Goal: Information Seeking & Learning: Learn about a topic

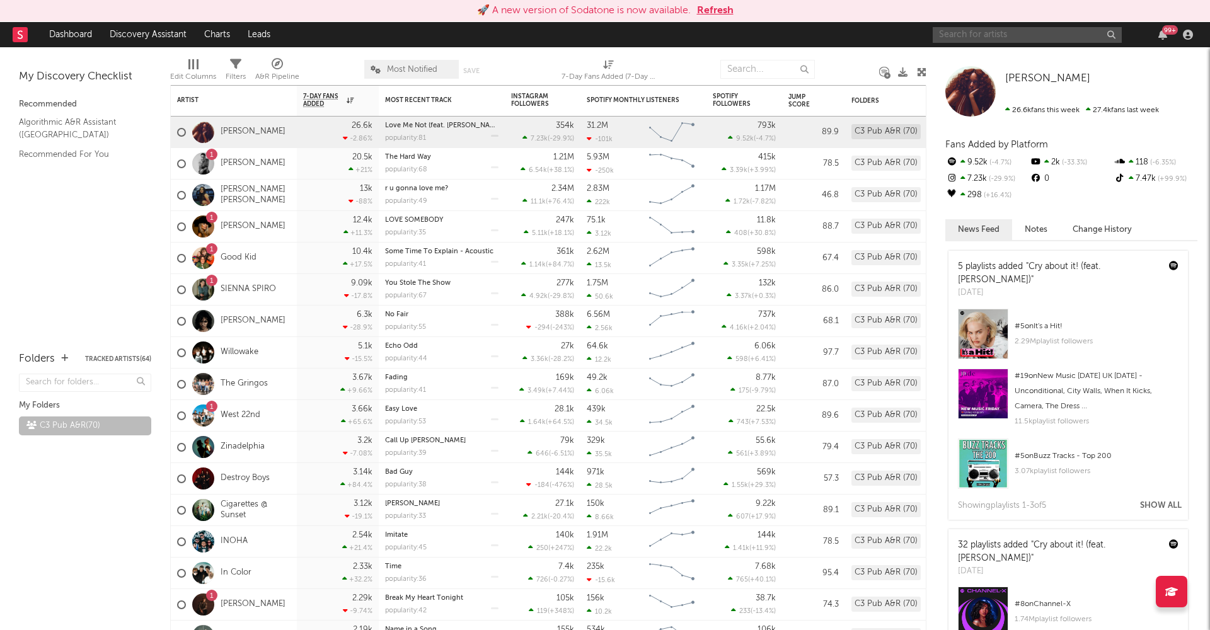
click at [953, 38] on input "text" at bounding box center [1026, 35] width 189 height 16
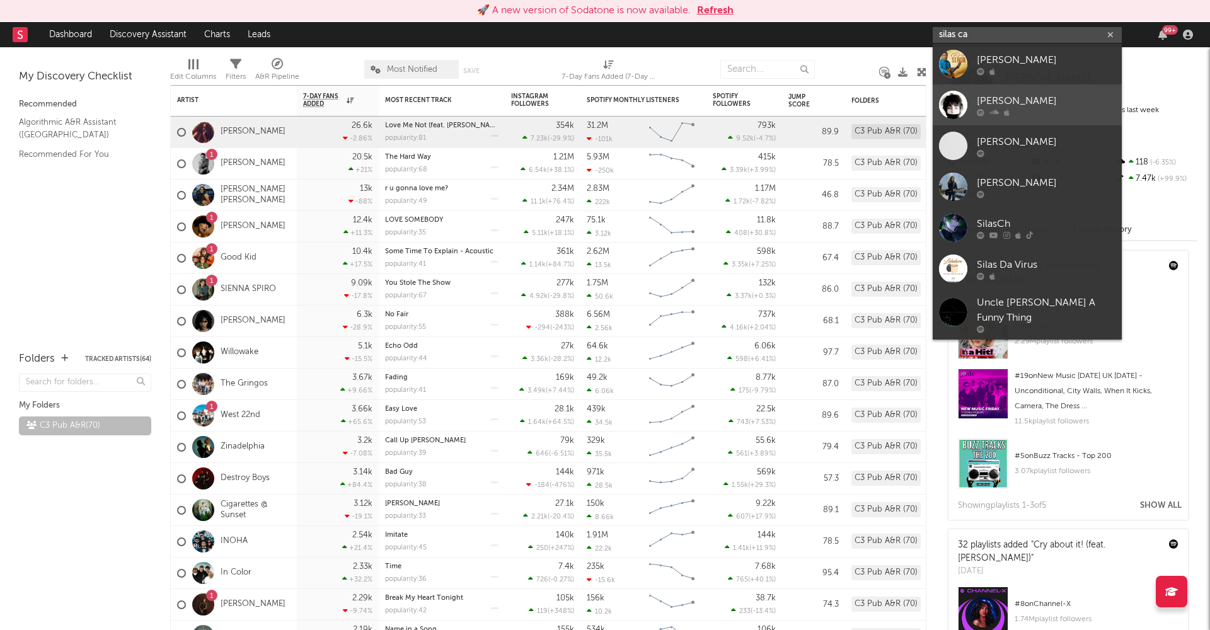
type input "silas ca"
click at [1029, 103] on div "[PERSON_NAME]" at bounding box center [1046, 100] width 139 height 15
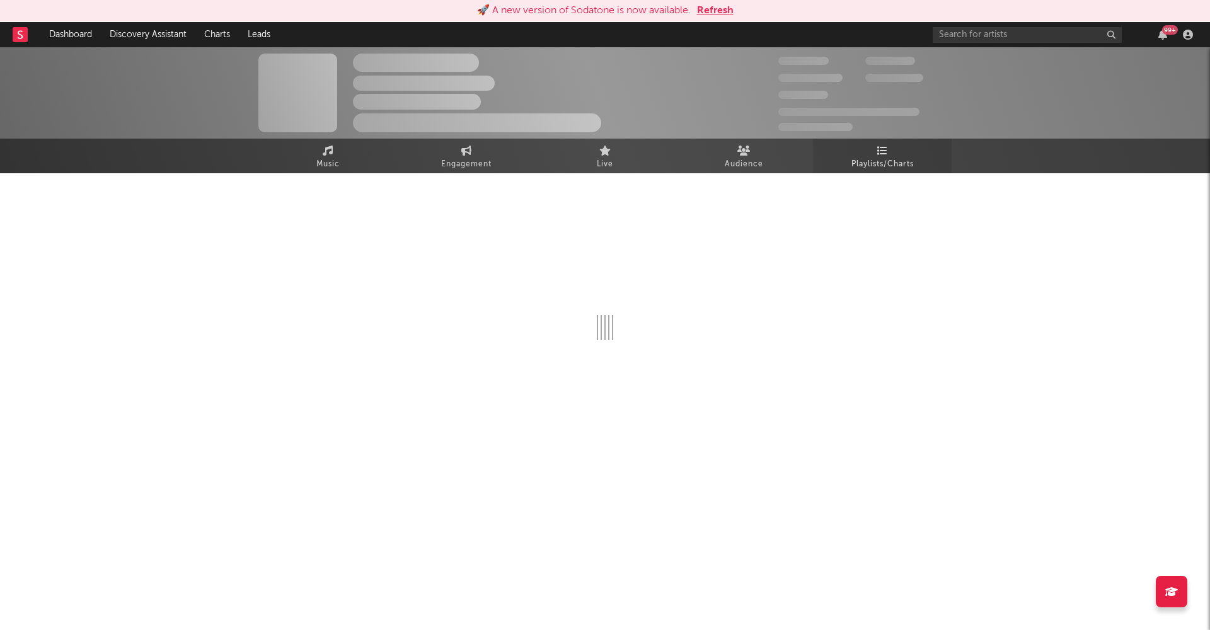
select select "6m"
